Goal: Transaction & Acquisition: Obtain resource

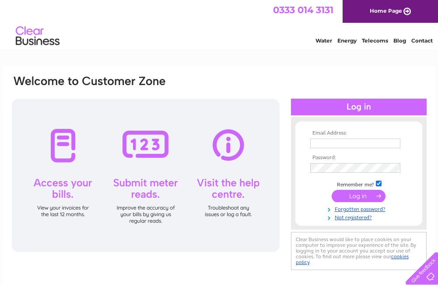
click at [354, 145] on input "text" at bounding box center [355, 143] width 90 height 10
type input "sanjiv_herbies@yahoo.co.uk"
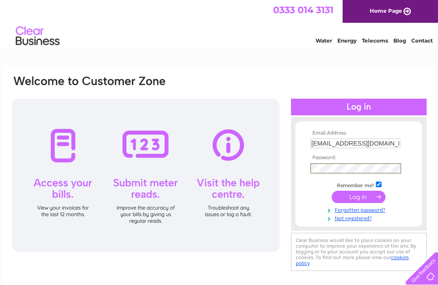
click at [360, 194] on input "submit" at bounding box center [359, 196] width 54 height 12
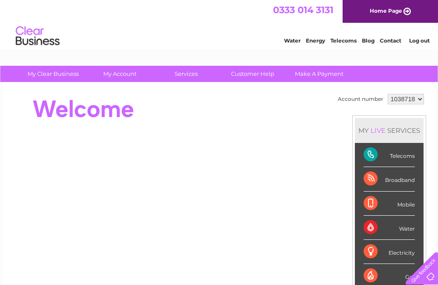
click at [408, 156] on div "Telecoms" at bounding box center [389, 155] width 51 height 24
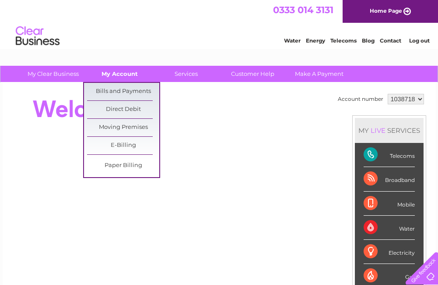
click at [125, 75] on link "My Account" at bounding box center [120, 74] width 72 height 16
click at [132, 88] on link "Bills and Payments" at bounding box center [123, 92] width 72 height 18
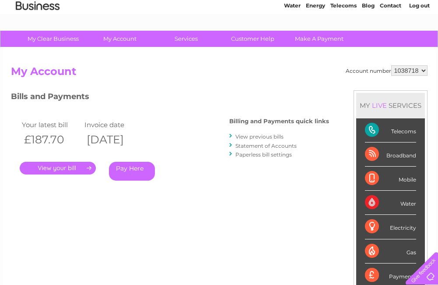
scroll to position [88, 0]
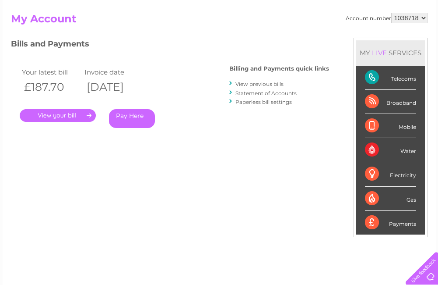
click at [278, 85] on link "View previous bills" at bounding box center [260, 84] width 48 height 7
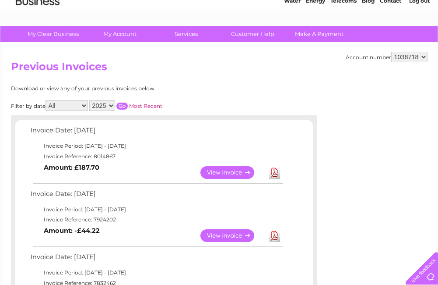
scroll to position [88, 0]
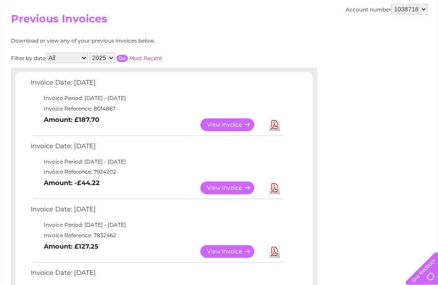
click at [86, 58] on select "All January February March April May June July August September October Novembe…" at bounding box center [67, 58] width 42 height 11
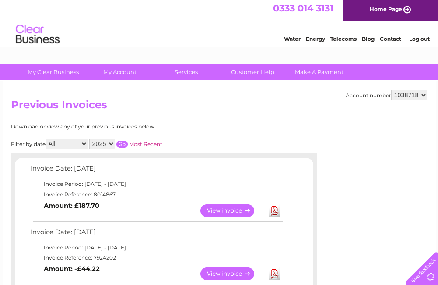
scroll to position [0, 0]
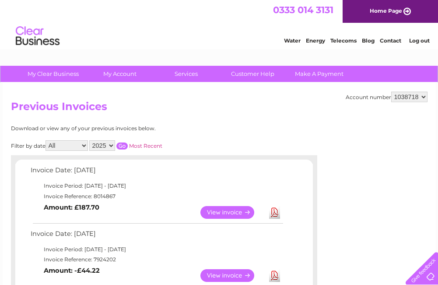
click at [85, 145] on select "All January February March April May June July August September October Novembe…" at bounding box center [67, 145] width 42 height 11
select select "12"
click at [46, 140] on select "All January February March April May June July August September October Novembe…" at bounding box center [67, 145] width 42 height 11
click at [115, 147] on select "2025 2024 2023 2022" at bounding box center [102, 145] width 26 height 11
select select "2024"
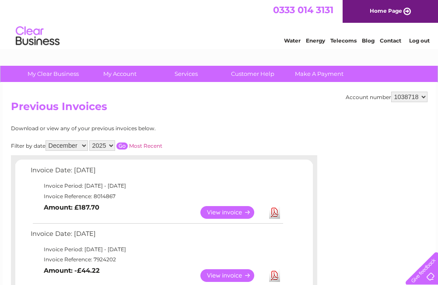
click at [90, 140] on select "2025 2024 2023 2022" at bounding box center [102, 145] width 26 height 11
click at [124, 147] on input "button" at bounding box center [121, 145] width 11 height 7
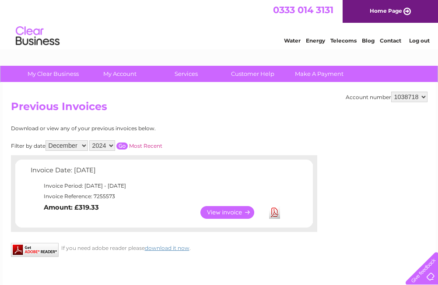
click at [86, 146] on select "All January February March April May June July August September October Novembe…" at bounding box center [67, 145] width 42 height 11
click at [183, 117] on div "Account number 1038718 Previous Invoices Download or view any of your previous …" at bounding box center [220, 205] width 434 height 245
click at [85, 147] on select "All January February March April May June July August September October Novembe…" at bounding box center [67, 145] width 42 height 11
select select
click at [46, 140] on select "All January February March April May June July August September October Novembe…" at bounding box center [67, 145] width 42 height 11
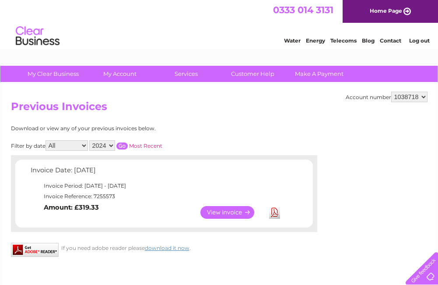
click at [233, 117] on div "Account number 1038718 Previous Invoices Download or view any of your previous …" at bounding box center [220, 205] width 434 height 245
click at [113, 144] on select "2025 2024 2023 2022" at bounding box center [102, 145] width 26 height 11
select select "2025"
click at [90, 140] on select "2025 2024 2023 2022" at bounding box center [102, 145] width 26 height 11
click at [187, 123] on div "Account number 1038718 Previous Invoices Download or view any of your previous …" at bounding box center [220, 205] width 434 height 245
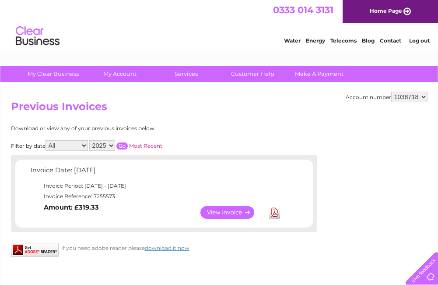
click at [123, 146] on input "button" at bounding box center [121, 145] width 11 height 7
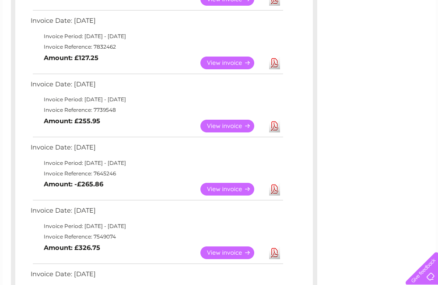
scroll to position [232, 0]
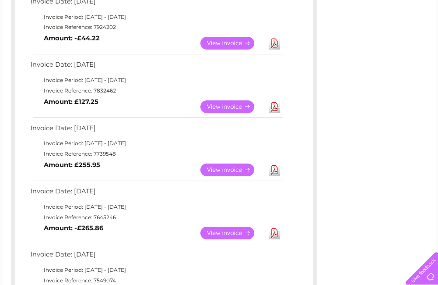
click at [222, 169] on link "View" at bounding box center [233, 169] width 64 height 13
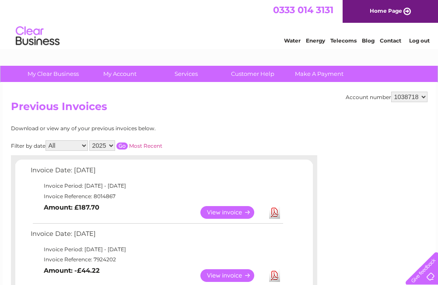
click at [112, 144] on select "2025 2024 2023 2022" at bounding box center [102, 145] width 26 height 11
select select "2024"
click at [90, 140] on select "2025 2024 2023 2022" at bounding box center [102, 145] width 26 height 11
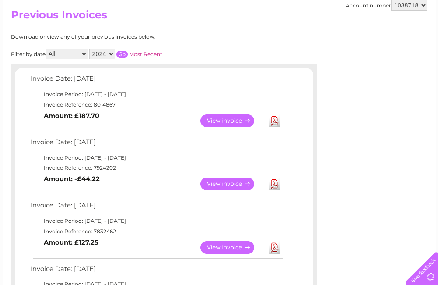
scroll to position [88, 0]
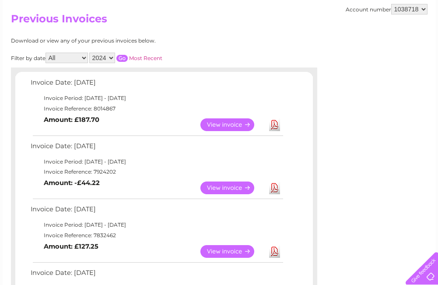
click at [84, 55] on select "All January February March April May June July August September October Novembe…" at bounding box center [67, 58] width 42 height 11
select select "8"
click at [46, 53] on select "All January February March April May June July August September October Novembe…" at bounding box center [67, 58] width 42 height 11
click at [121, 60] on input "button" at bounding box center [121, 58] width 11 height 7
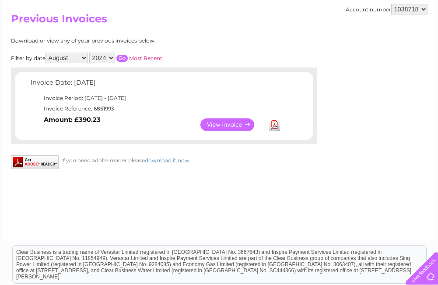
click at [271, 126] on link "Download" at bounding box center [274, 124] width 11 height 13
